Goal: Task Accomplishment & Management: Use online tool/utility

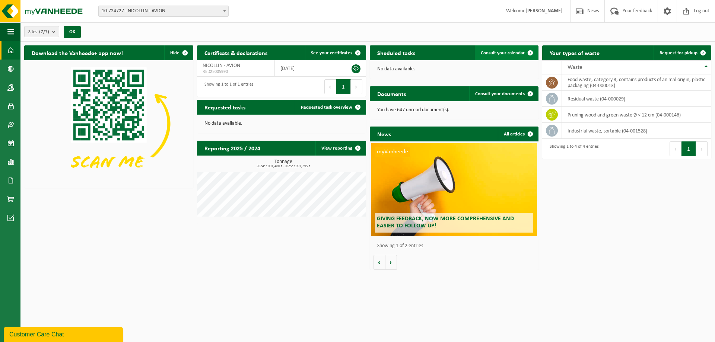
click at [532, 54] on span at bounding box center [530, 52] width 15 height 15
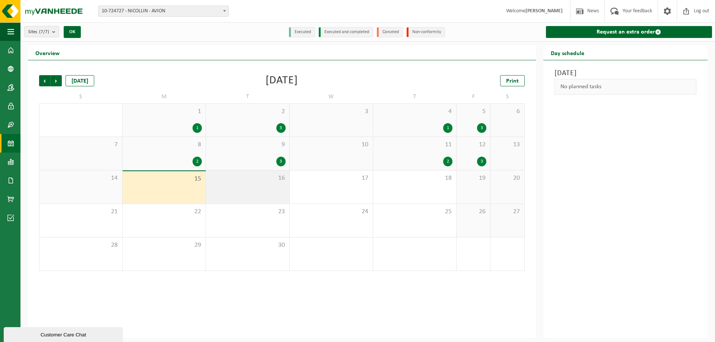
click at [225, 184] on div "16" at bounding box center [247, 187] width 83 height 33
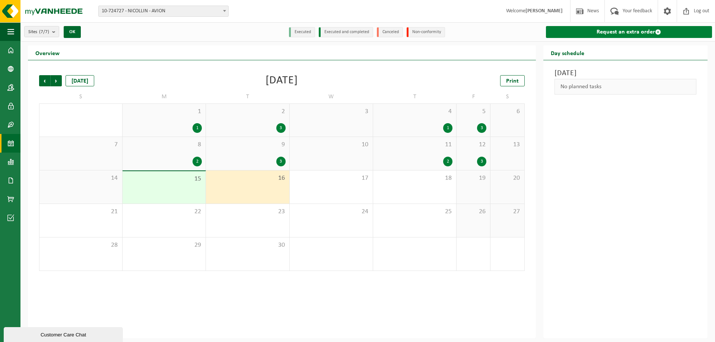
click at [586, 37] on link "Request an extra order" at bounding box center [629, 32] width 166 height 12
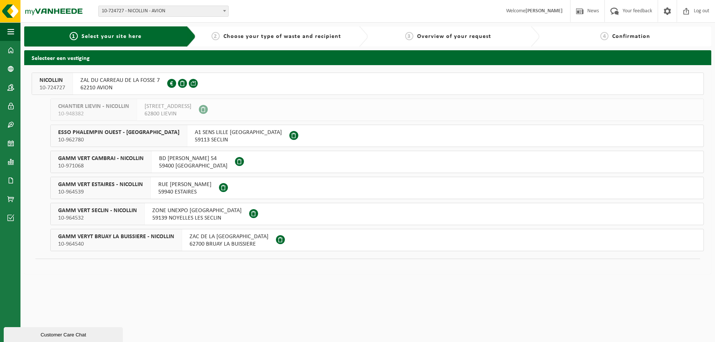
click at [145, 75] on div "ZAL DU CARREAU DE LA FOSSE 7 62210 AVION FR 41 775644149" at bounding box center [120, 84] width 94 height 22
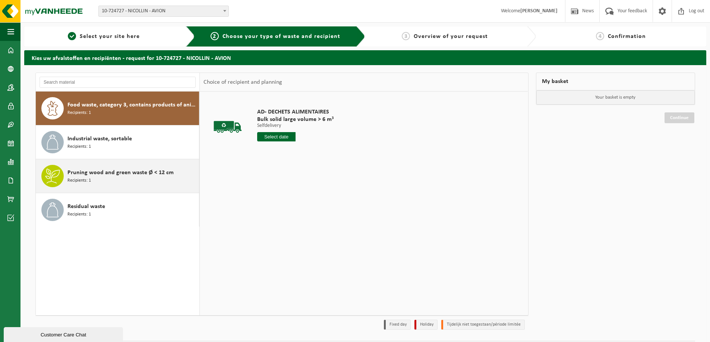
click at [136, 180] on div "Pruning wood and green waste Ø < 12 cm Recipients: 1" at bounding box center [132, 176] width 130 height 22
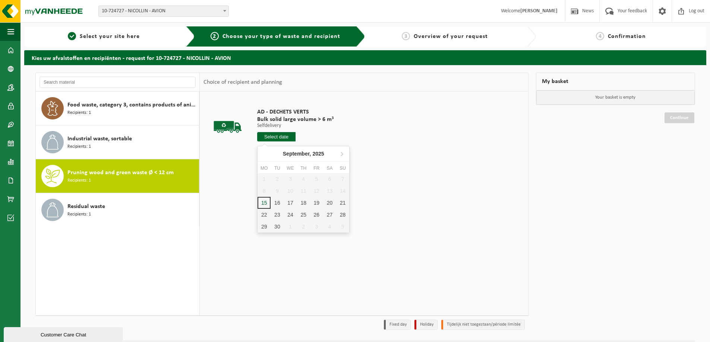
click at [271, 133] on input "text" at bounding box center [276, 136] width 38 height 9
click at [273, 201] on div "16" at bounding box center [276, 203] width 13 height 12
type input "From 2025-09-16"
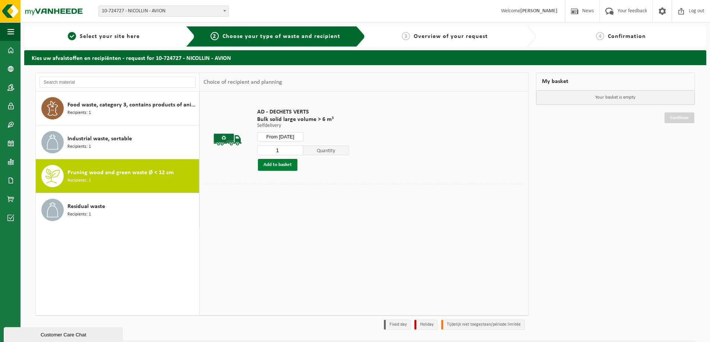
click at [281, 170] on button "Add to basket" at bounding box center [277, 165] width 39 height 12
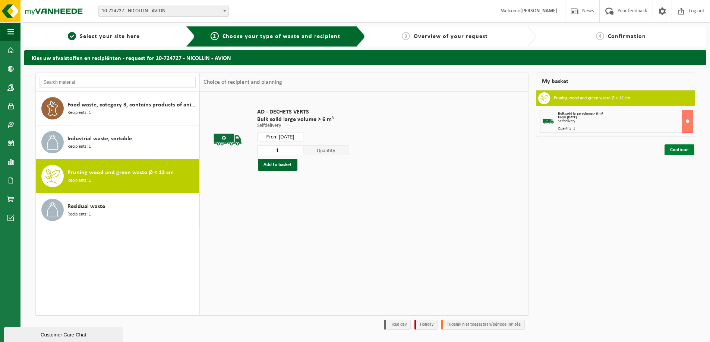
click at [682, 150] on link "Continue" at bounding box center [679, 150] width 30 height 11
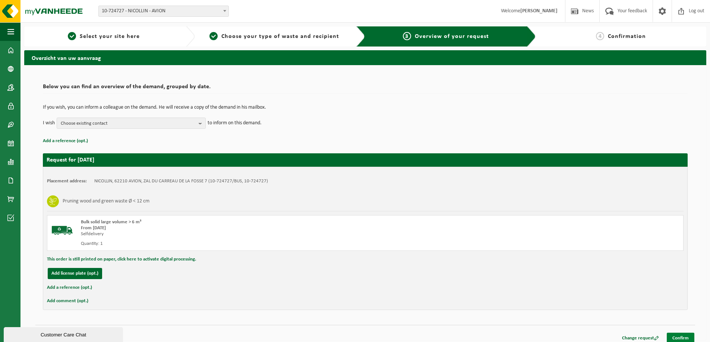
click at [689, 338] on link "Confirm" at bounding box center [680, 338] width 28 height 11
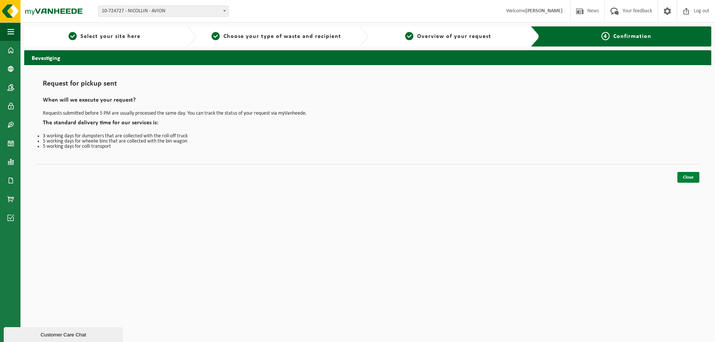
click at [691, 174] on link "Close" at bounding box center [689, 177] width 22 height 11
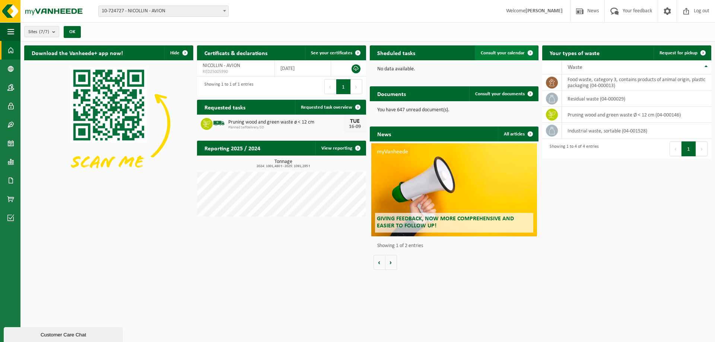
click at [500, 51] on span "Consult your calendar" at bounding box center [503, 53] width 44 height 5
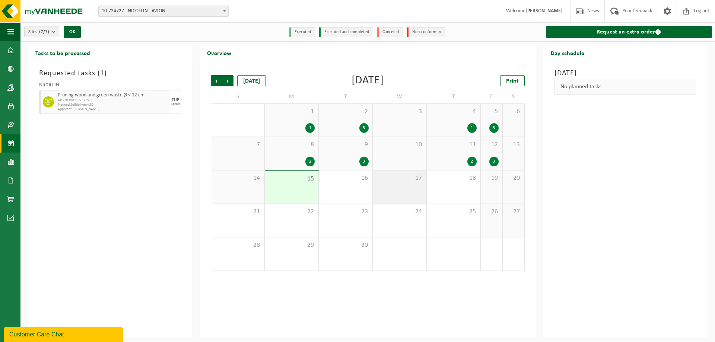
click at [398, 191] on div "17" at bounding box center [400, 187] width 54 height 33
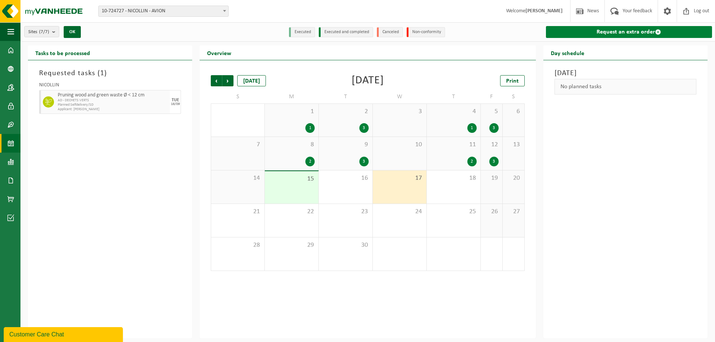
click at [571, 31] on link "Request an extra order" at bounding box center [629, 32] width 166 height 12
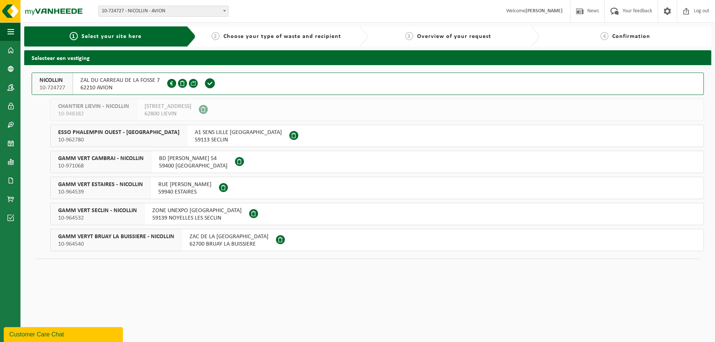
click at [161, 89] on div "ZAL DU CARREAU DE LA FOSSE 7 62210 AVION FR 41 775644149" at bounding box center [120, 84] width 94 height 22
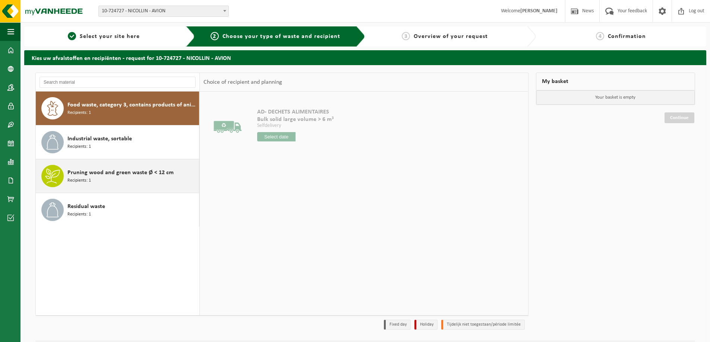
click at [75, 178] on span "Recipients: 1" at bounding box center [78, 180] width 23 height 7
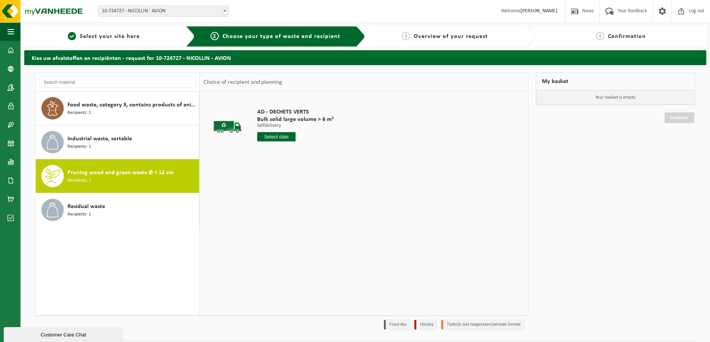
click at [267, 140] on input "text" at bounding box center [276, 136] width 38 height 9
click at [289, 206] on div "17" at bounding box center [289, 203] width 13 height 12
type input "From 2025-09-17"
click at [266, 166] on button "Add to basket" at bounding box center [277, 165] width 39 height 12
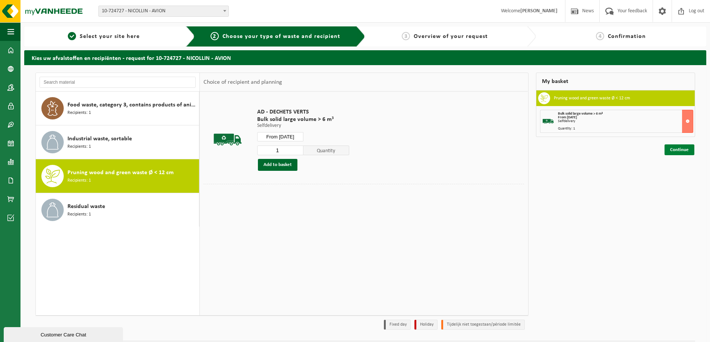
click at [668, 150] on link "Continue" at bounding box center [679, 150] width 30 height 11
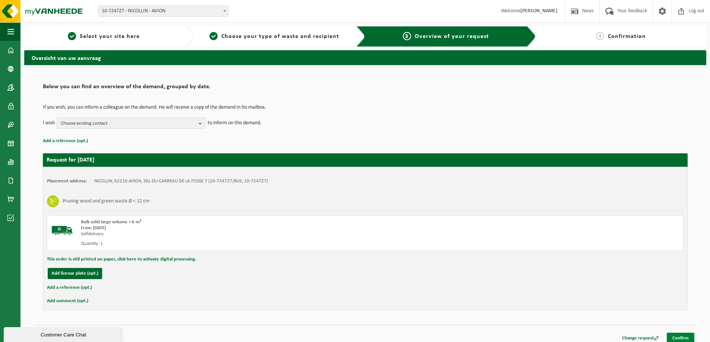
click at [677, 334] on link "Confirm" at bounding box center [680, 338] width 28 height 11
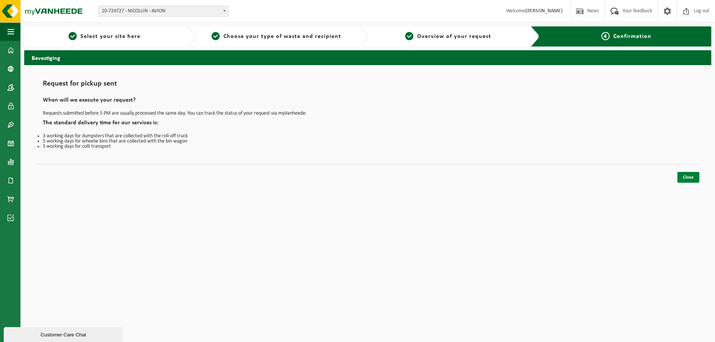
click at [685, 180] on link "Close" at bounding box center [689, 177] width 22 height 11
